Goal: Transaction & Acquisition: Book appointment/travel/reservation

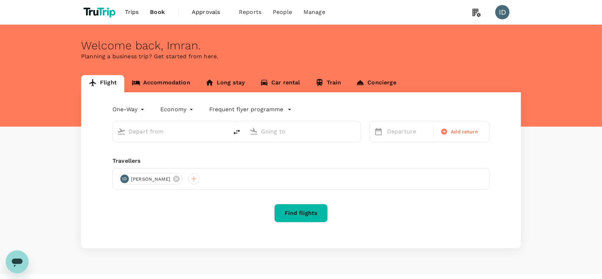
click at [185, 134] on input "text" at bounding box center [171, 131] width 85 height 11
type input "roundtrip"
type input "Kuala Lumpur Intl ([GEOGRAPHIC_DATA])"
type input "Singapore Changi (SIN)"
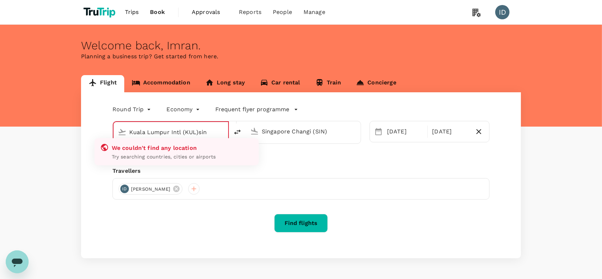
drag, startPoint x: 218, startPoint y: 133, endPoint x: 126, endPoint y: 130, distance: 92.6
click at [126, 130] on div "Kuala Lumpur Intl (KUL)sin" at bounding box center [169, 131] width 109 height 16
click at [190, 135] on input "Kuala Lumpur Intl (KUL)sin" at bounding box center [171, 131] width 84 height 11
click at [212, 134] on input "Kuala Lumpur Intl (KUL)sin" at bounding box center [171, 131] width 84 height 11
type input "K"
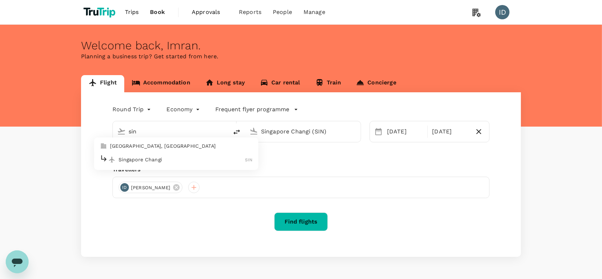
click at [214, 159] on p "Singapore Changi" at bounding box center [182, 159] width 127 height 7
type input "Singapore Changi (SIN)"
click at [343, 132] on input "Singapore Changi (SIN)" at bounding box center [303, 131] width 85 height 11
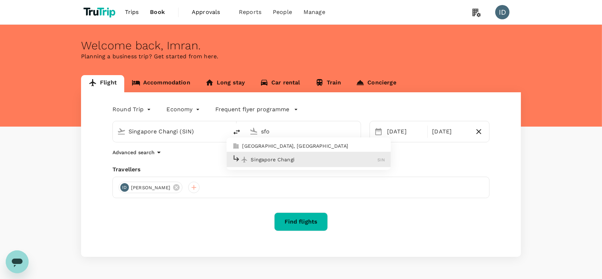
click at [317, 154] on div "Singapore Changi SIN" at bounding box center [309, 159] width 153 height 11
type input "Singapore Changi (SIN)"
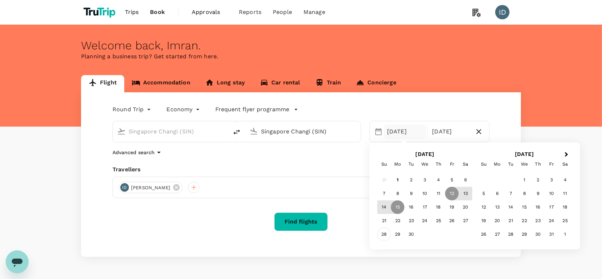
click at [380, 234] on div "28" at bounding box center [385, 235] width 14 height 14
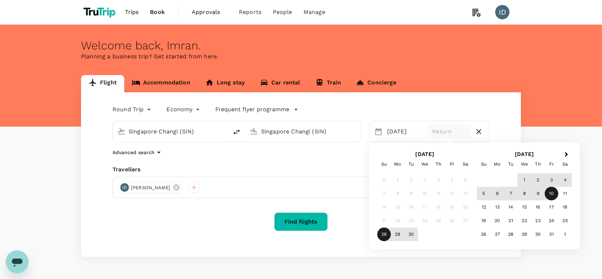
click at [557, 197] on div "10" at bounding box center [552, 194] width 14 height 14
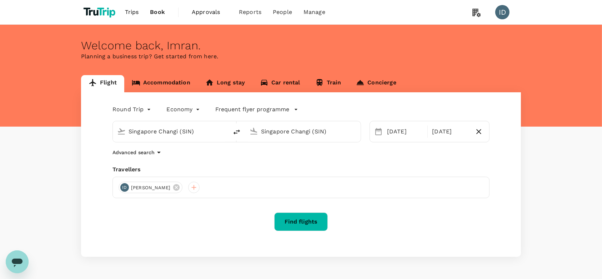
click at [141, 150] on p "Advanced search" at bounding box center [134, 152] width 42 height 7
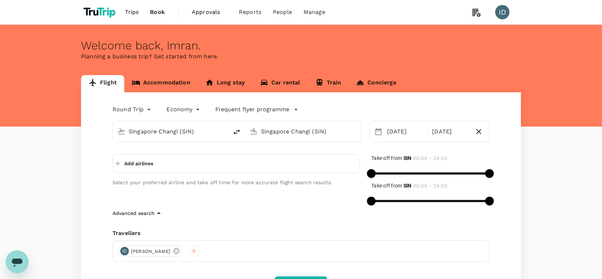
click at [151, 162] on p "Add airlines" at bounding box center [138, 163] width 29 height 7
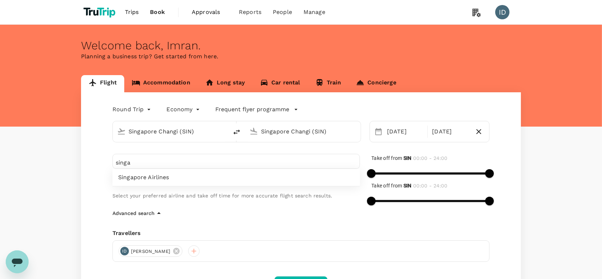
type input "singa"
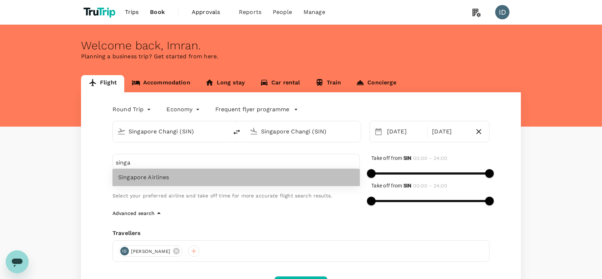
click at [133, 176] on span "Singapore Airlines" at bounding box center [236, 177] width 236 height 9
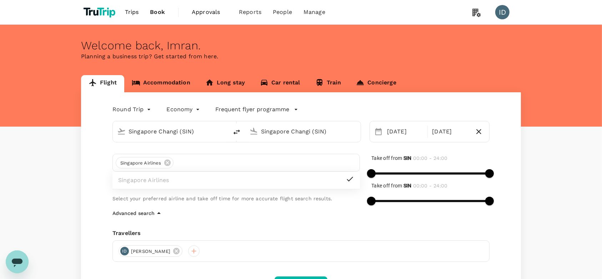
scroll to position [48, 0]
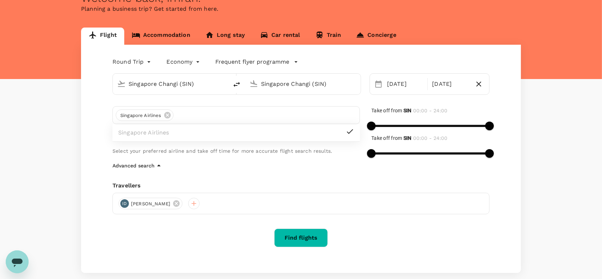
click at [306, 242] on button "Find flights" at bounding box center [301, 237] width 54 height 19
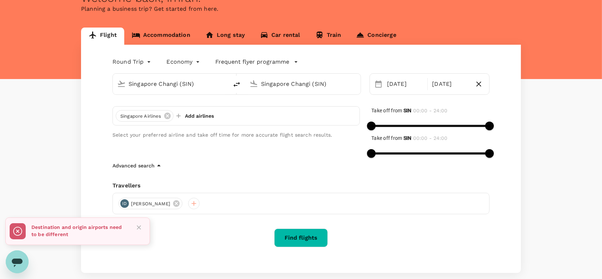
click at [334, 84] on input "Singapore Changi (SIN)" at bounding box center [303, 83] width 85 height 11
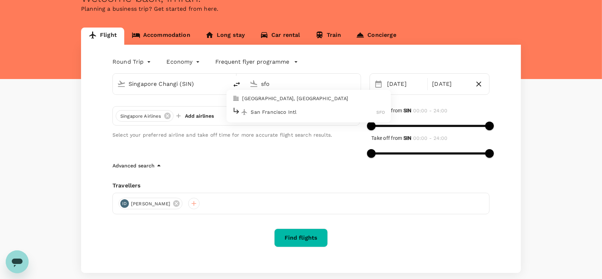
click at [299, 110] on p "San Francisco Intl" at bounding box center [314, 111] width 126 height 7
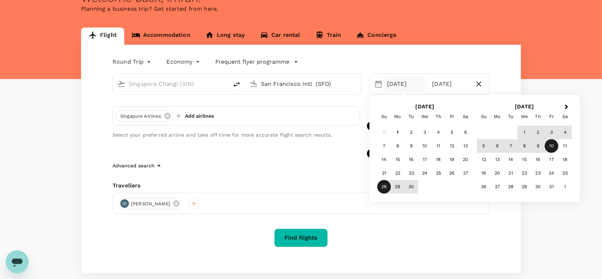
type input "San Francisco Intl (SFO)"
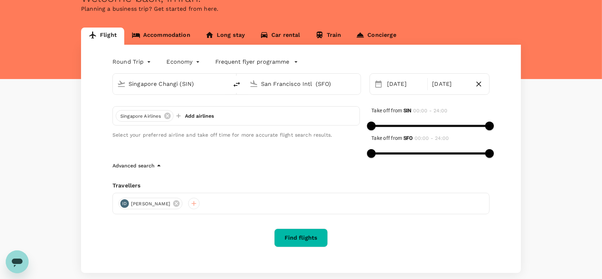
click at [445, 271] on div "Round Trip roundtrip Economy economy Frequent flyer programme Singapore Changi …" at bounding box center [301, 159] width 440 height 228
click at [292, 239] on button "Find flights" at bounding box center [301, 237] width 54 height 19
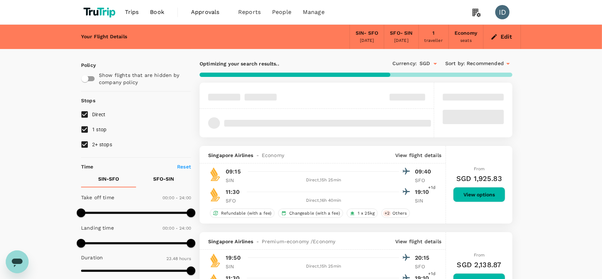
type input "1605"
checkbox input "false"
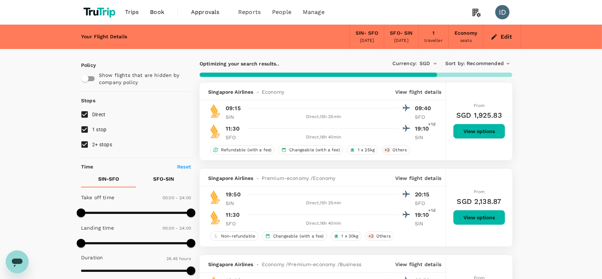
type input "1713"
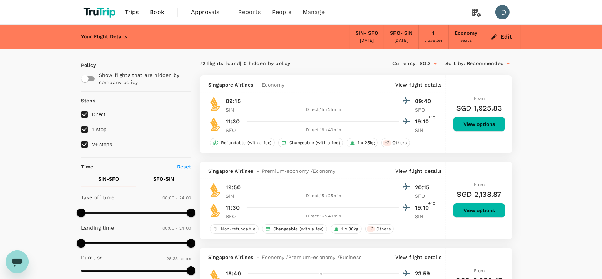
click at [469, 128] on button "View options" at bounding box center [479, 123] width 52 height 15
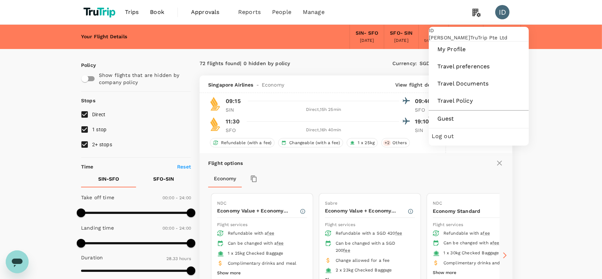
click at [450, 140] on span "Log out" at bounding box center [479, 136] width 94 height 9
